Goal: Check status: Check status

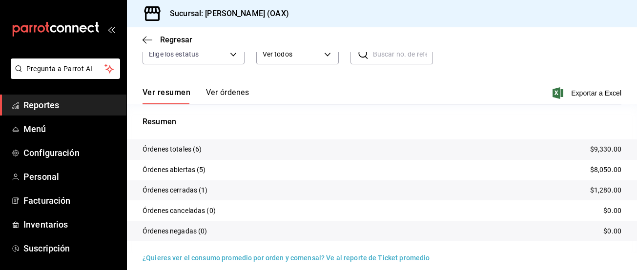
scroll to position [113, 0]
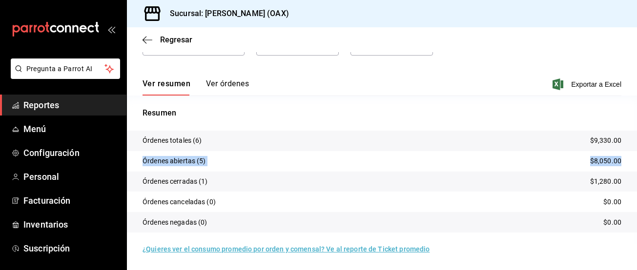
drag, startPoint x: 589, startPoint y: 160, endPoint x: 198, endPoint y: 153, distance: 390.8
click at [198, 153] on tr "Órdenes abiertas (5) $8,050.00" at bounding box center [382, 161] width 510 height 20
click at [275, 109] on p "Resumen" at bounding box center [381, 113] width 479 height 12
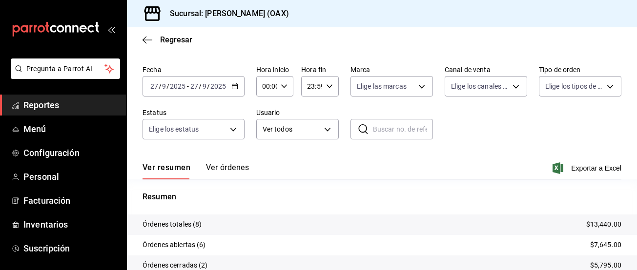
scroll to position [113, 0]
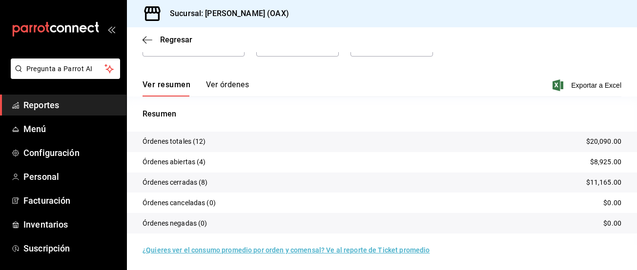
scroll to position [113, 0]
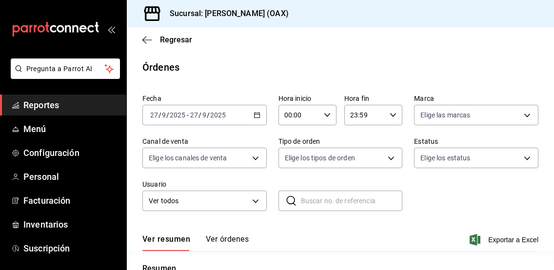
click at [34, 107] on span "Reportes" at bounding box center [70, 105] width 95 height 13
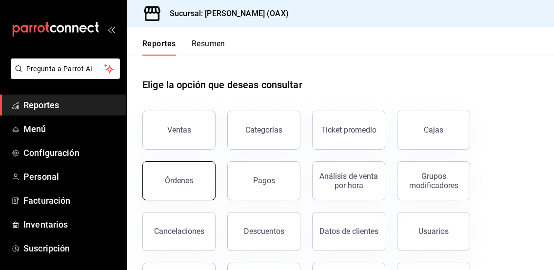
click at [179, 179] on div "Órdenes" at bounding box center [179, 180] width 28 height 9
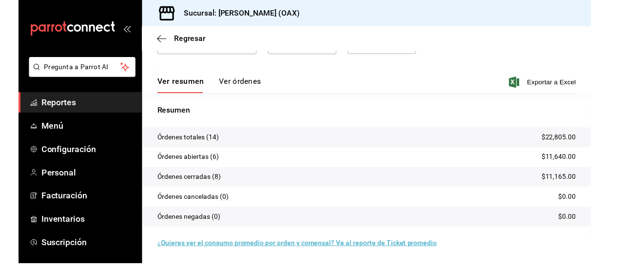
scroll to position [113, 0]
